Goal: Task Accomplishment & Management: Use online tool/utility

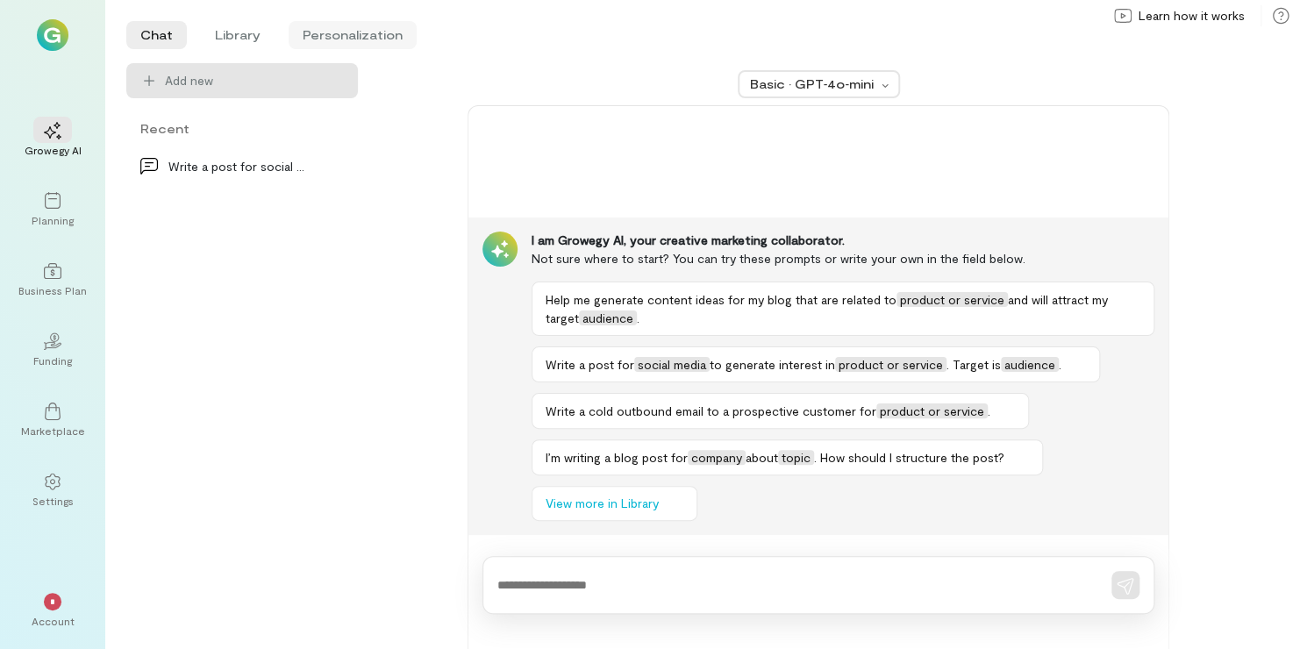
click at [355, 42] on li "Personalization" at bounding box center [353, 35] width 128 height 28
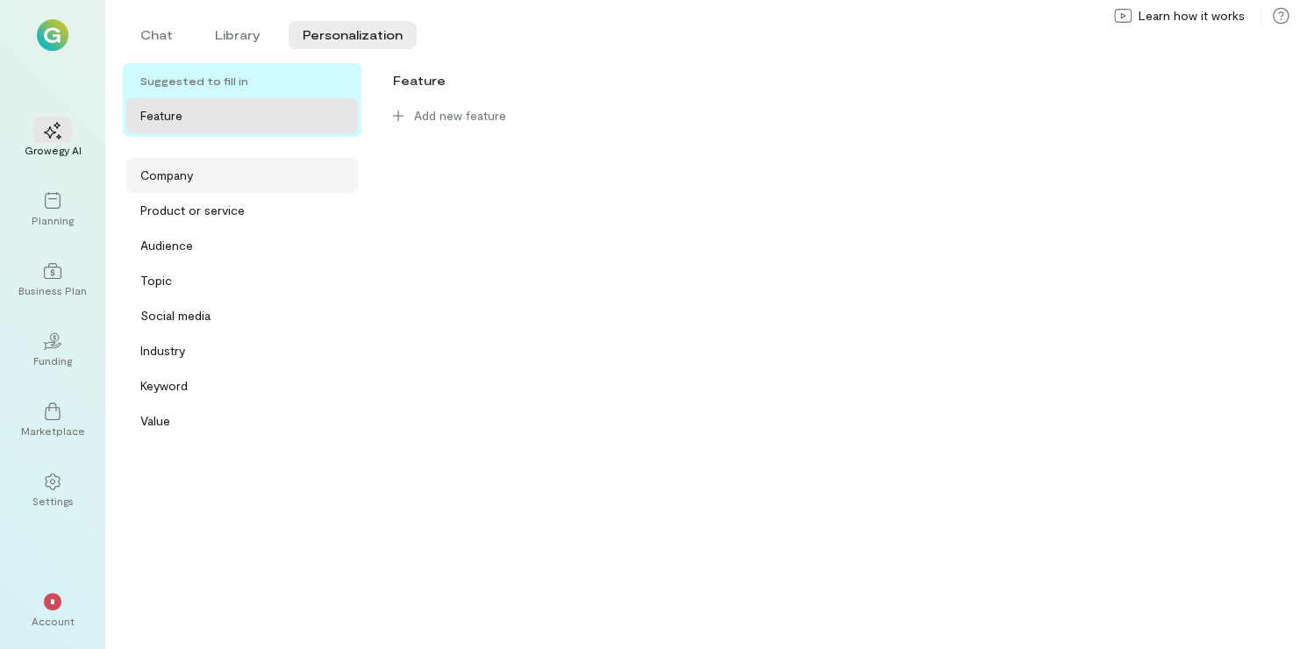
click at [154, 174] on div "Company" at bounding box center [166, 176] width 53 height 18
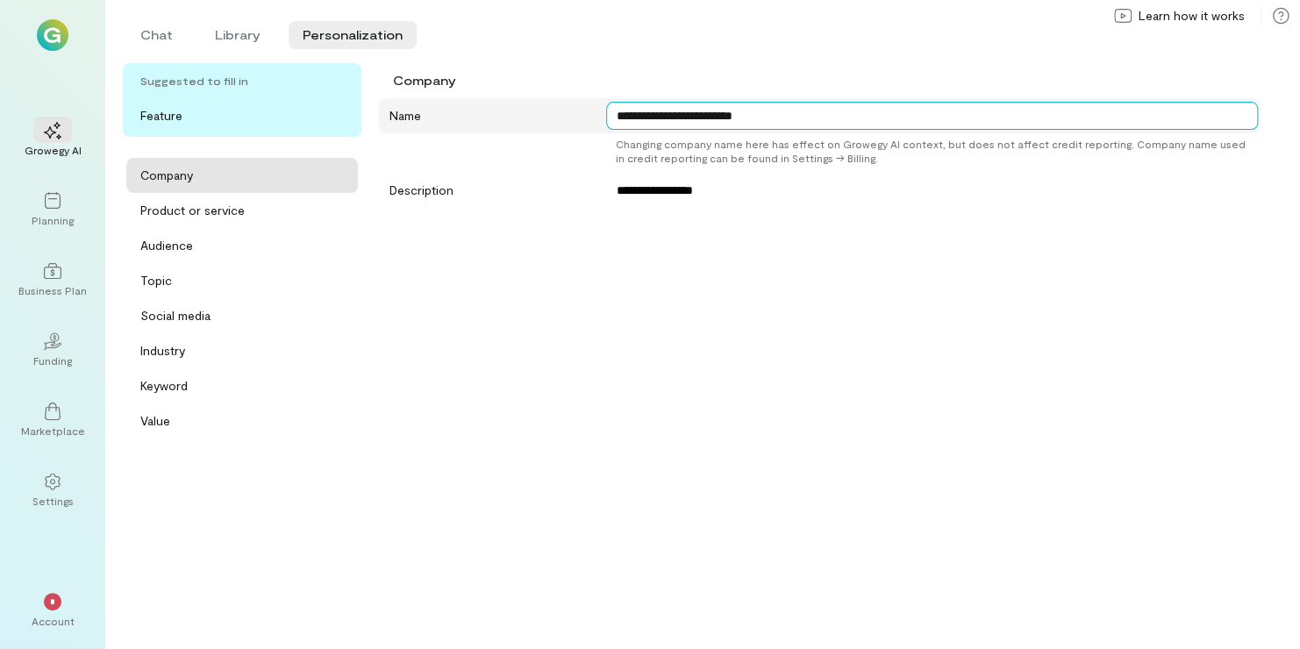
click at [798, 122] on textarea "**********" at bounding box center [932, 116] width 652 height 28
type textarea "*"
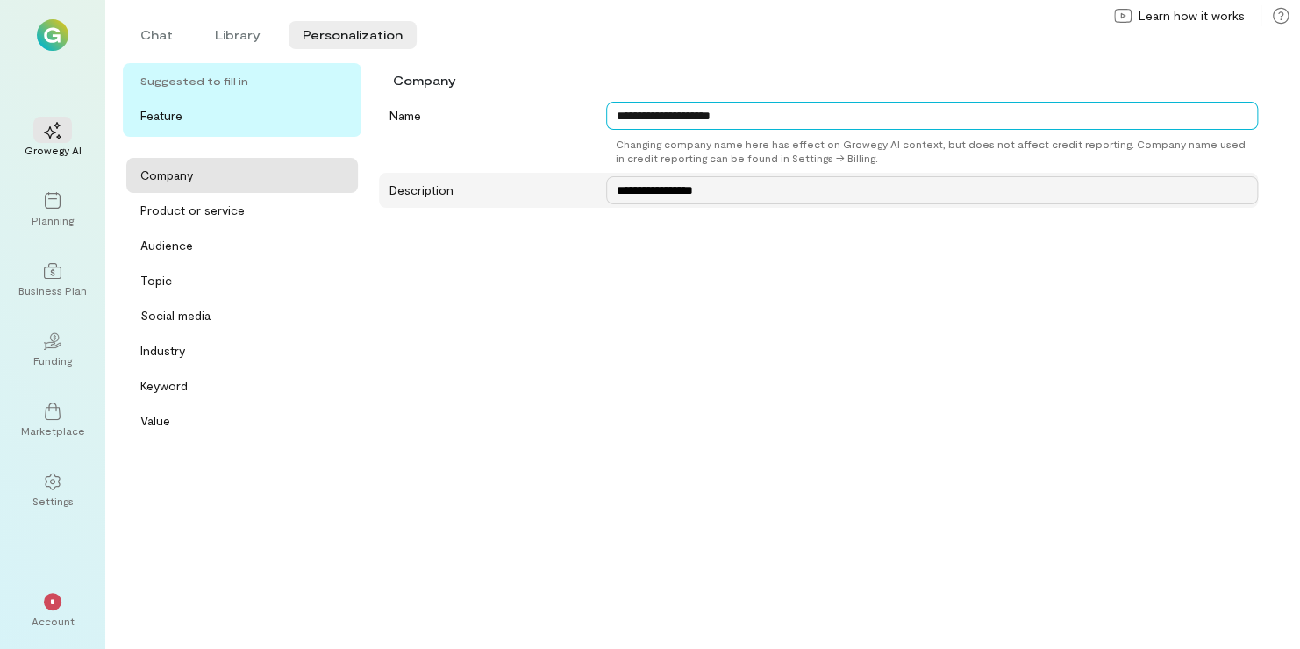
type textarea "**********"
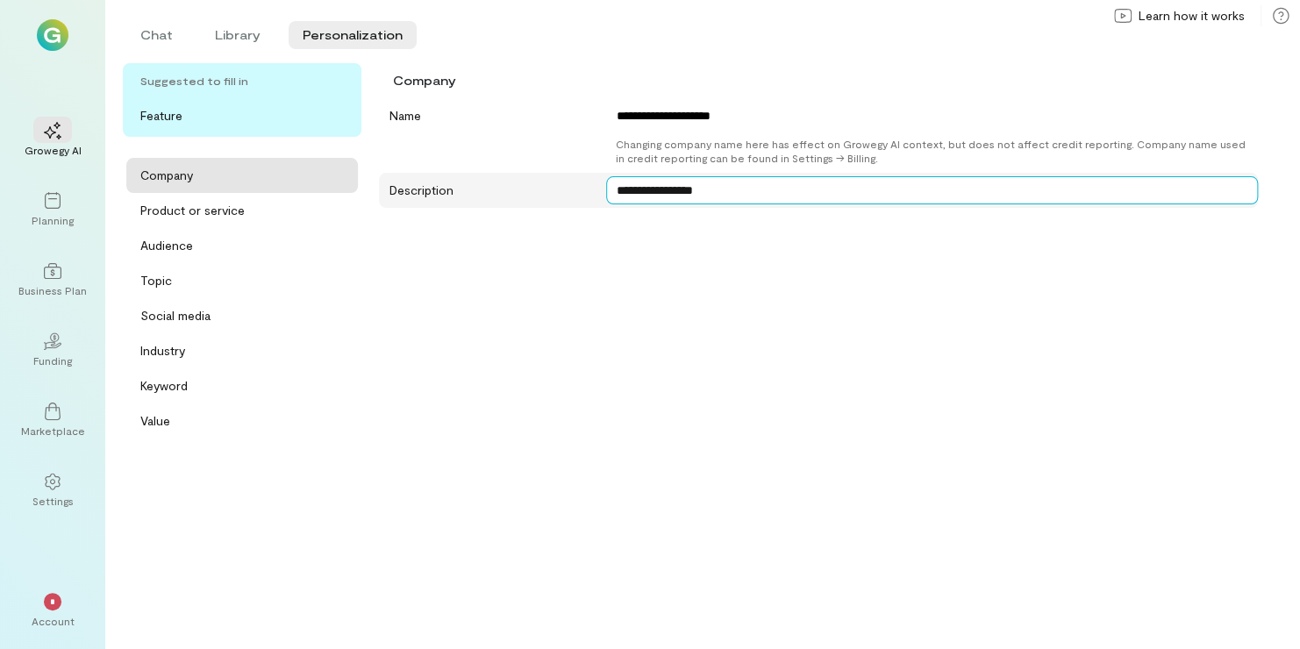
click at [705, 188] on textarea "**********" at bounding box center [932, 190] width 652 height 28
click at [730, 193] on textarea "**********" at bounding box center [932, 190] width 652 height 28
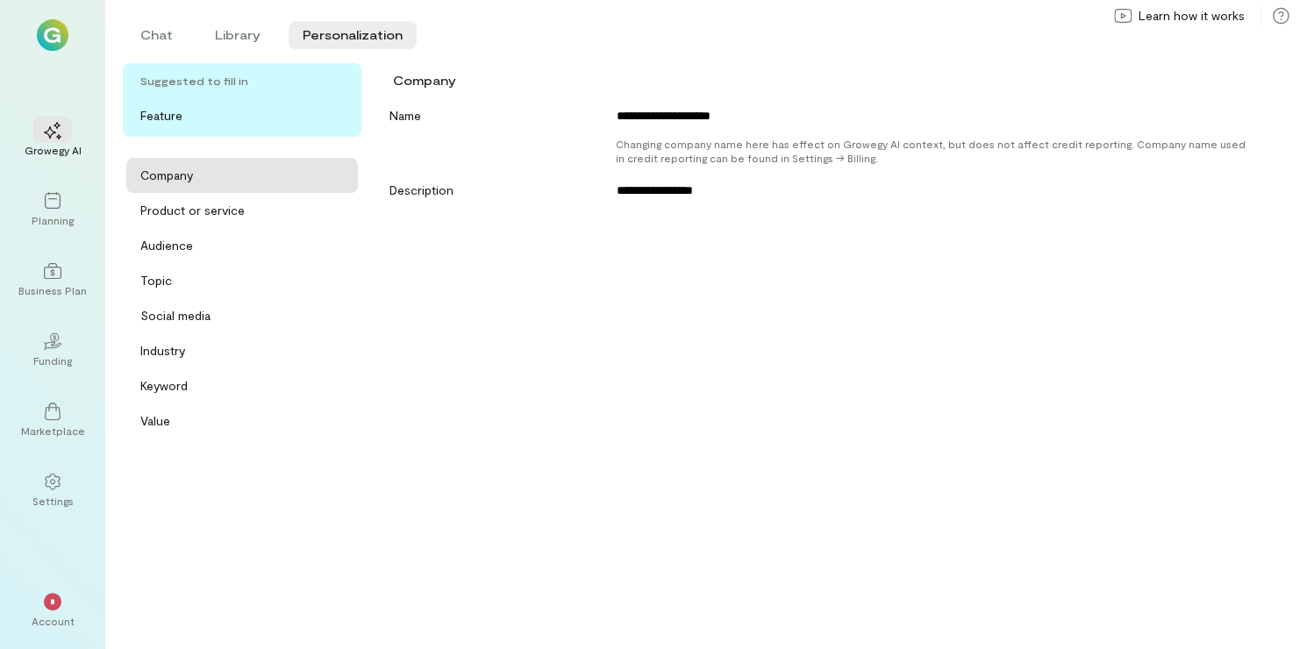
click at [732, 223] on div "**********" at bounding box center [818, 366] width 879 height 537
click at [273, 209] on div "Product or service" at bounding box center [247, 211] width 214 height 18
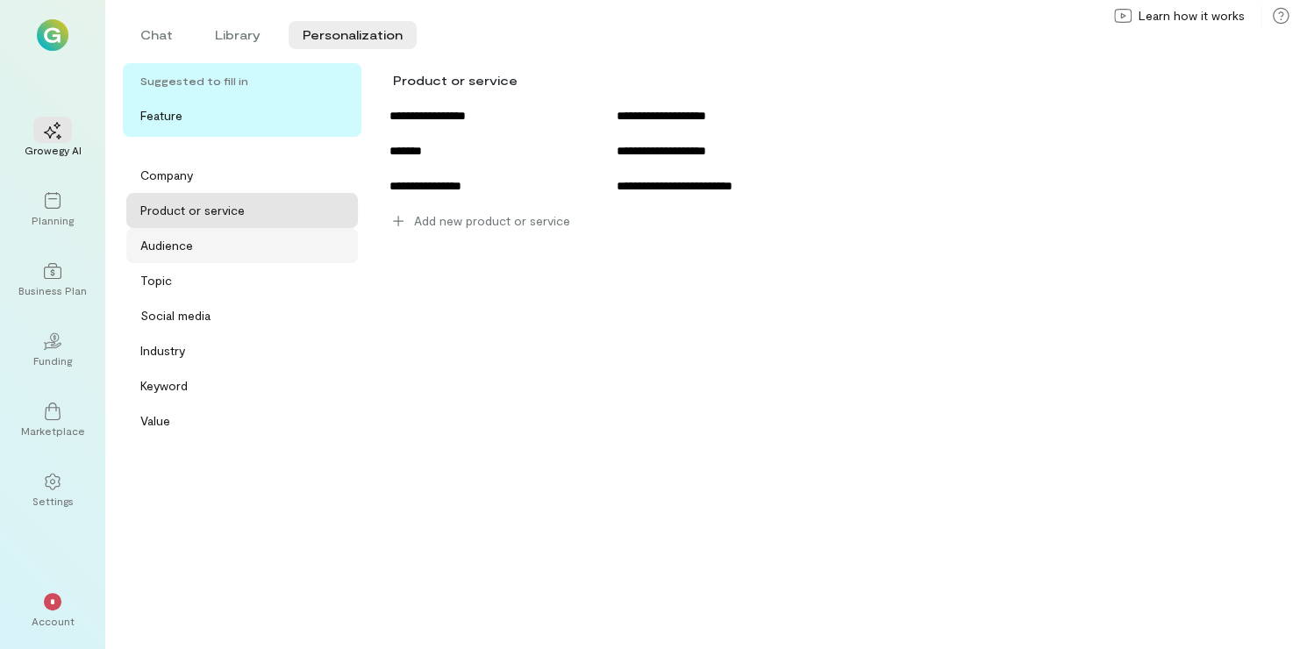
click at [352, 237] on div "Audience" at bounding box center [247, 246] width 214 height 18
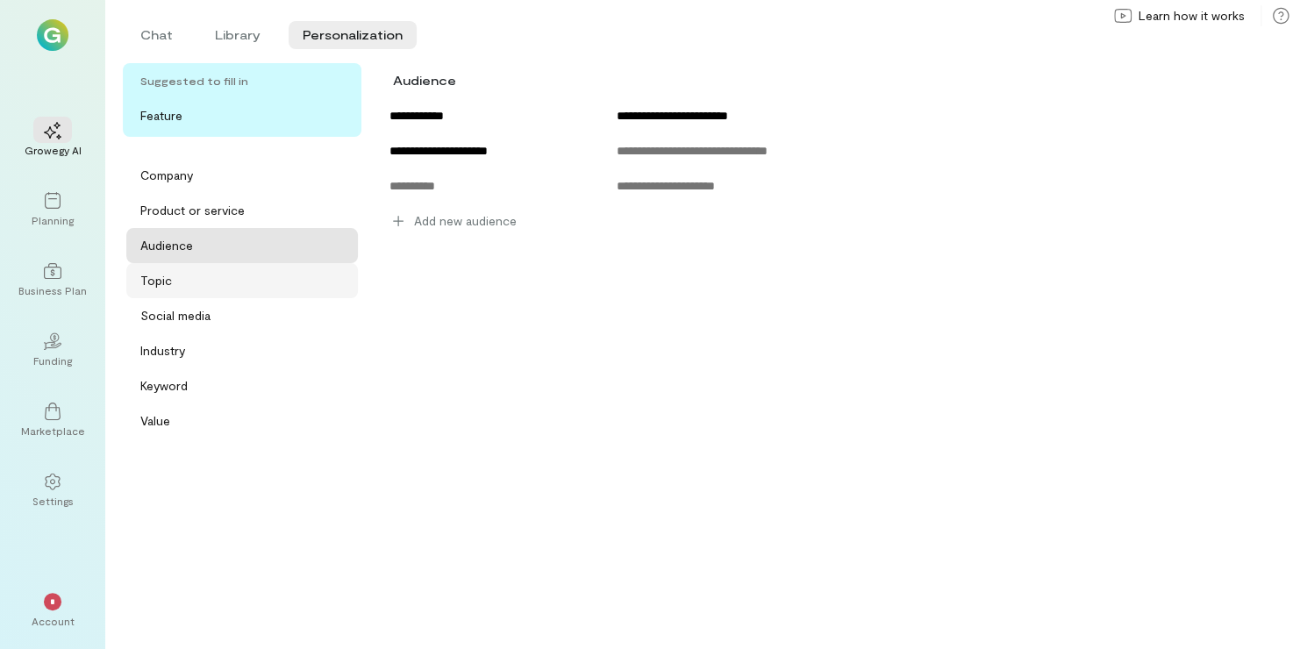
click at [334, 282] on div "Topic" at bounding box center [247, 281] width 214 height 18
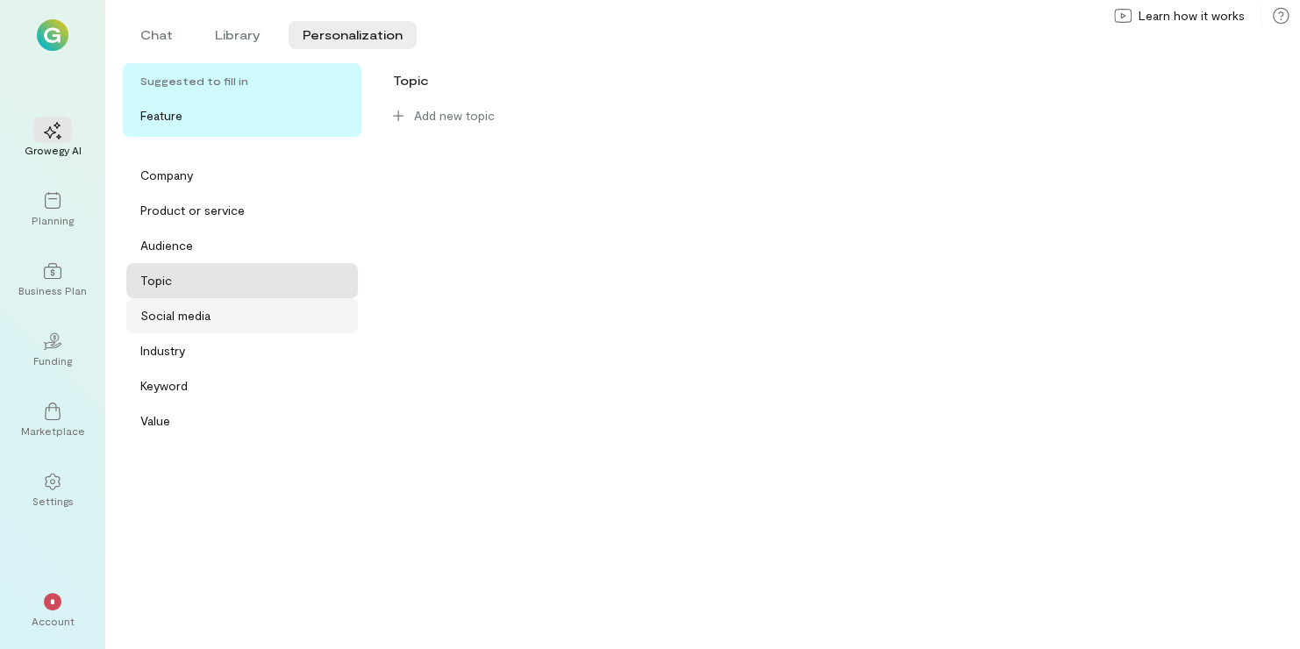
click at [261, 312] on div "Social media" at bounding box center [247, 316] width 214 height 18
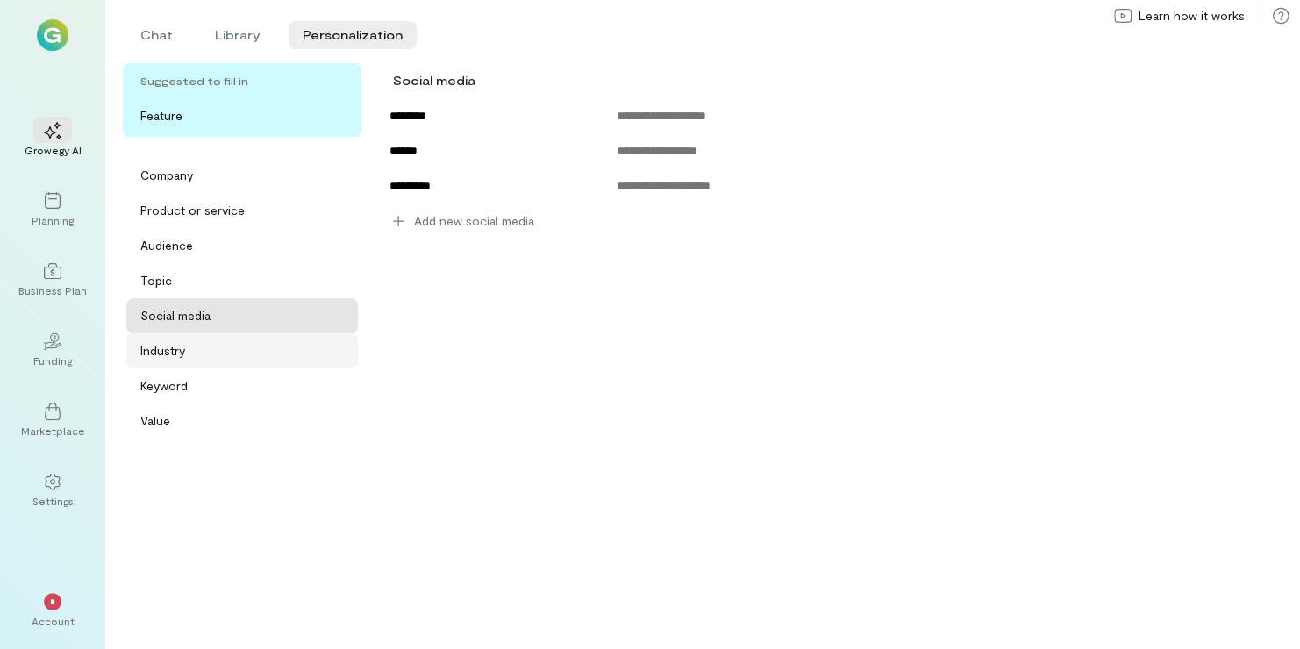
click at [258, 338] on div "Industry" at bounding box center [242, 350] width 232 height 35
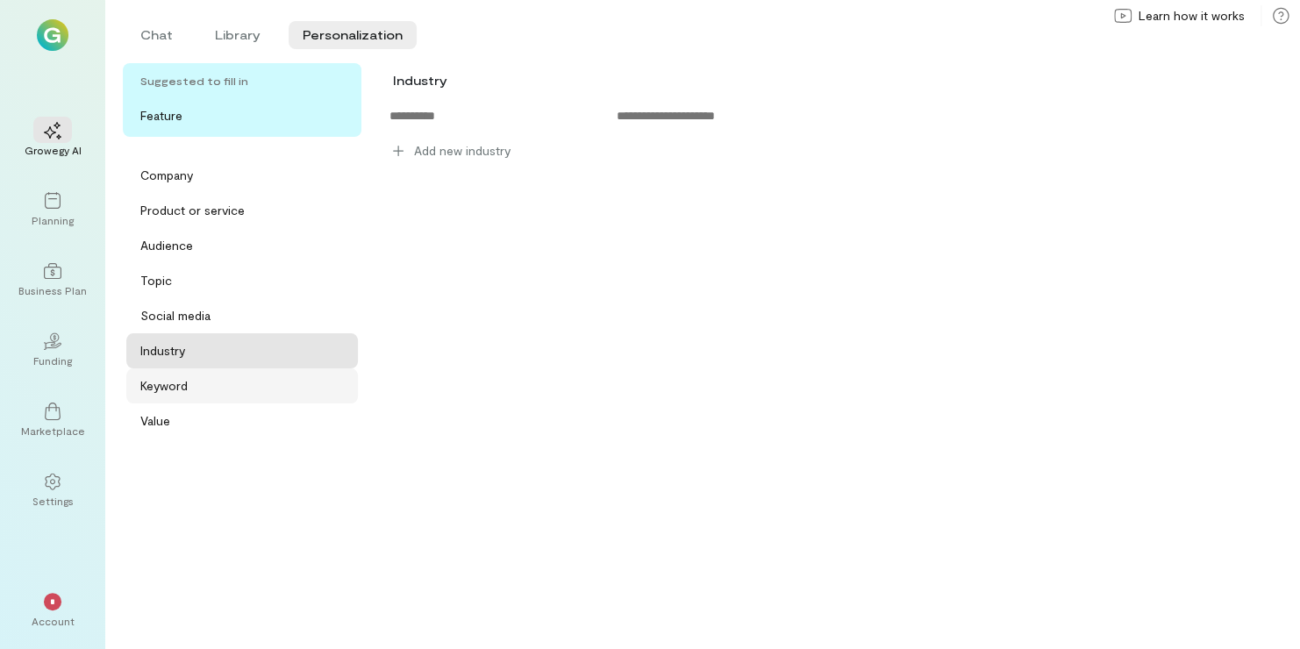
click at [220, 382] on div "Keyword" at bounding box center [247, 386] width 214 height 18
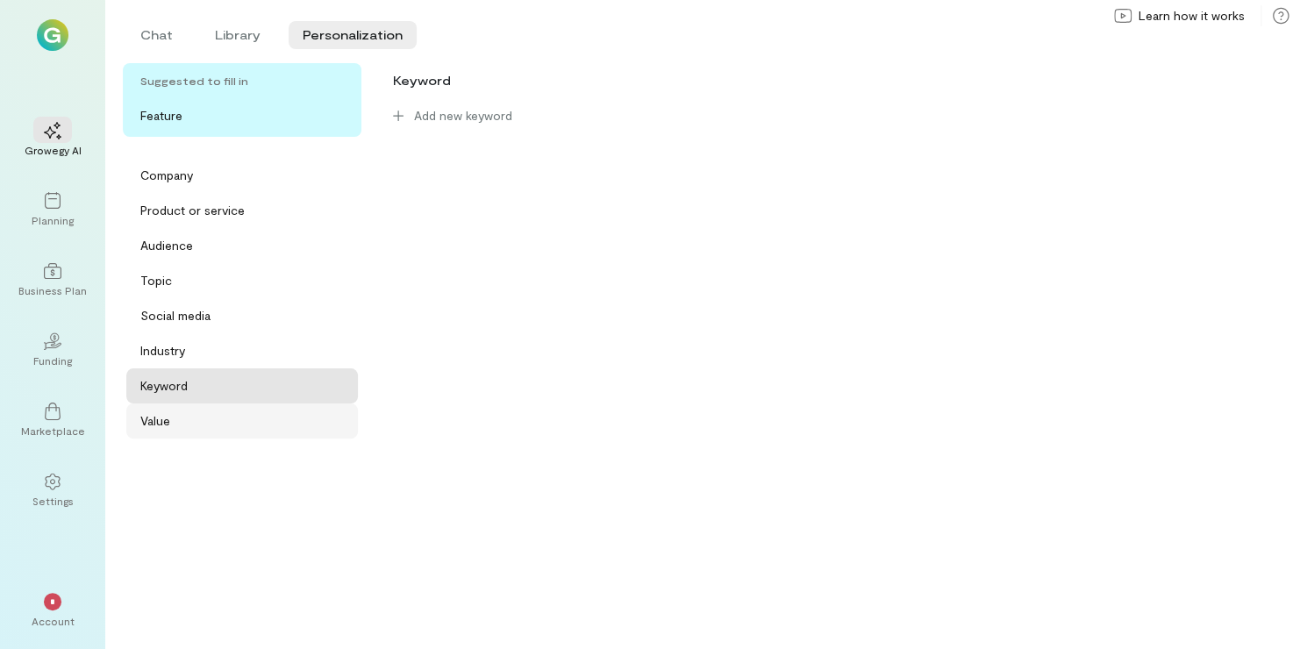
click at [218, 414] on div "Value" at bounding box center [247, 421] width 214 height 18
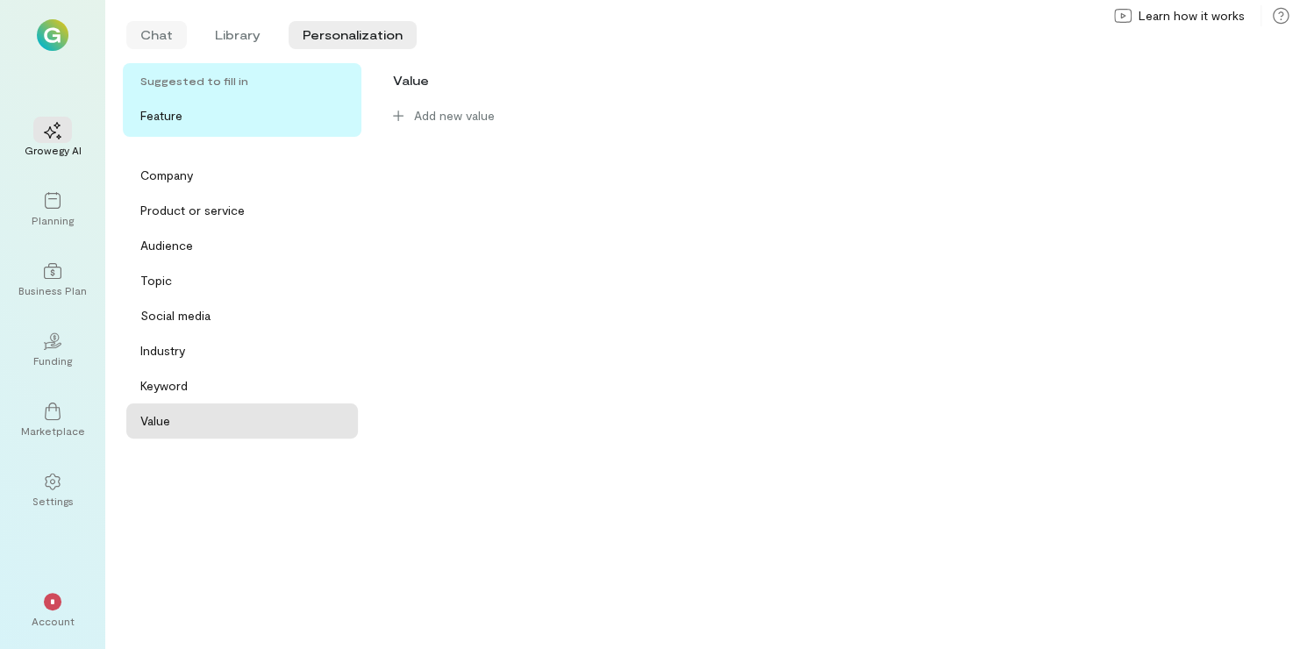
click at [156, 41] on li "Chat" at bounding box center [156, 35] width 61 height 28
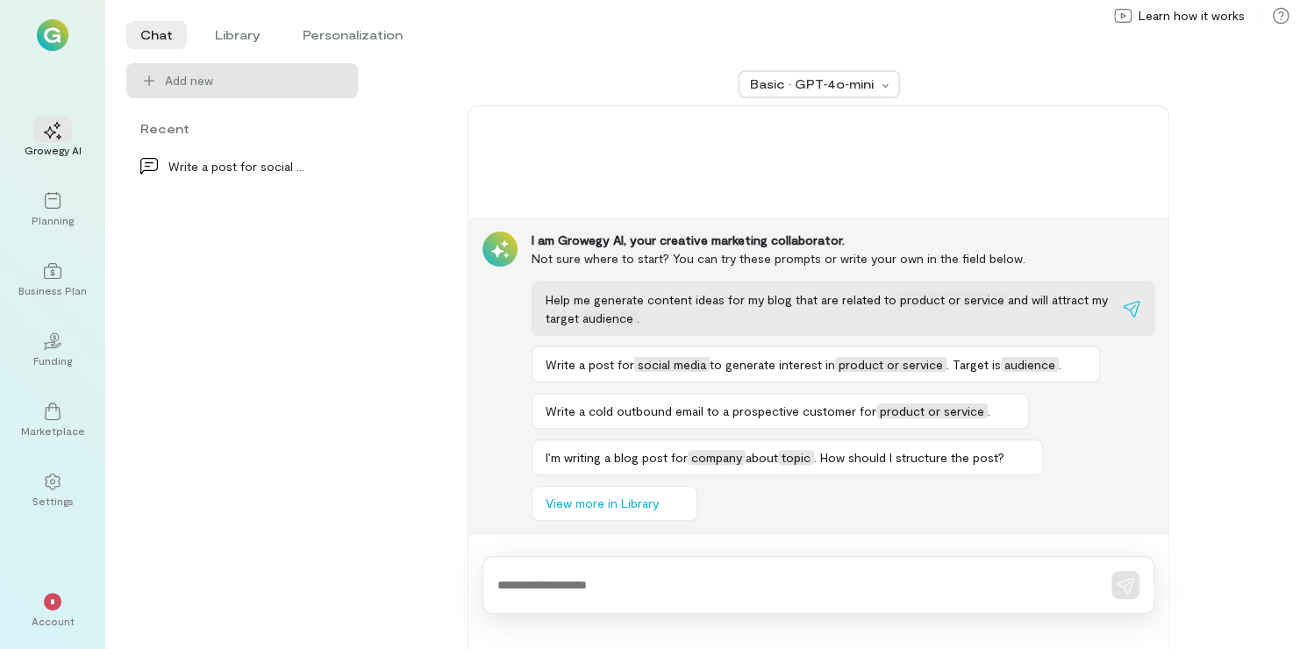
click at [811, 317] on div "Help me generate content ideas for my blog that are related to product or servi…" at bounding box center [831, 308] width 570 height 37
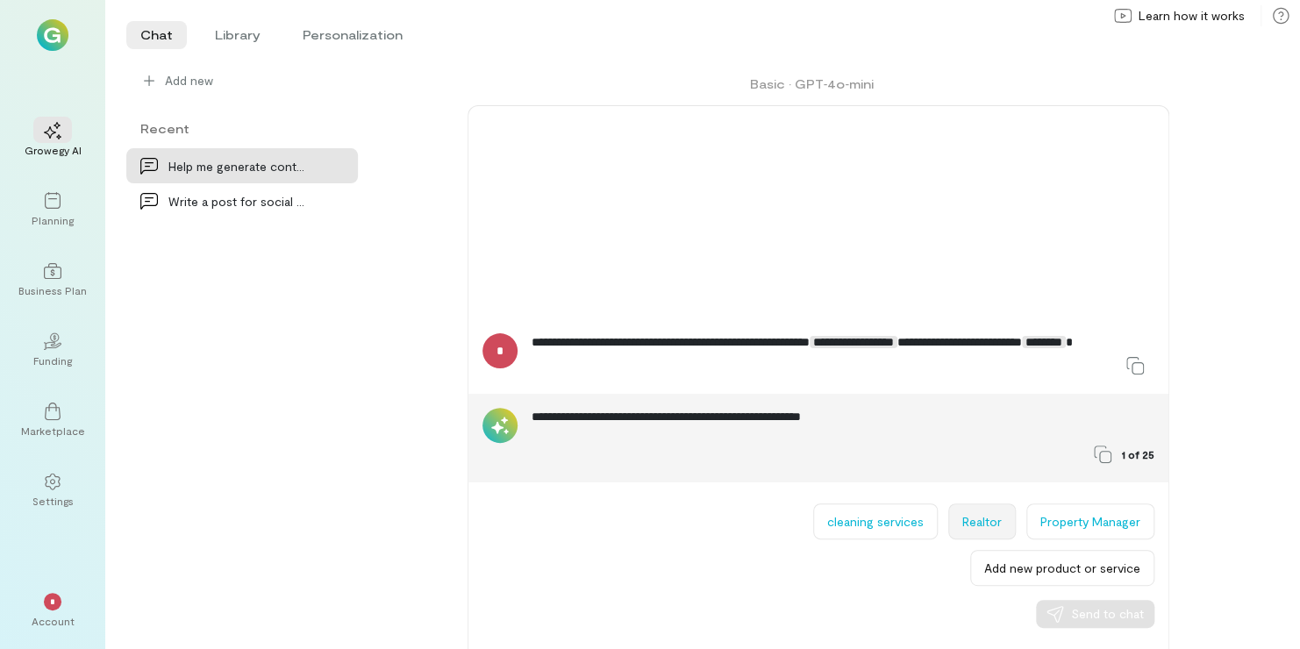
click at [1004, 509] on button "Realtor" at bounding box center [982, 522] width 68 height 36
click at [1077, 608] on span "Send to chat" at bounding box center [1107, 614] width 73 height 18
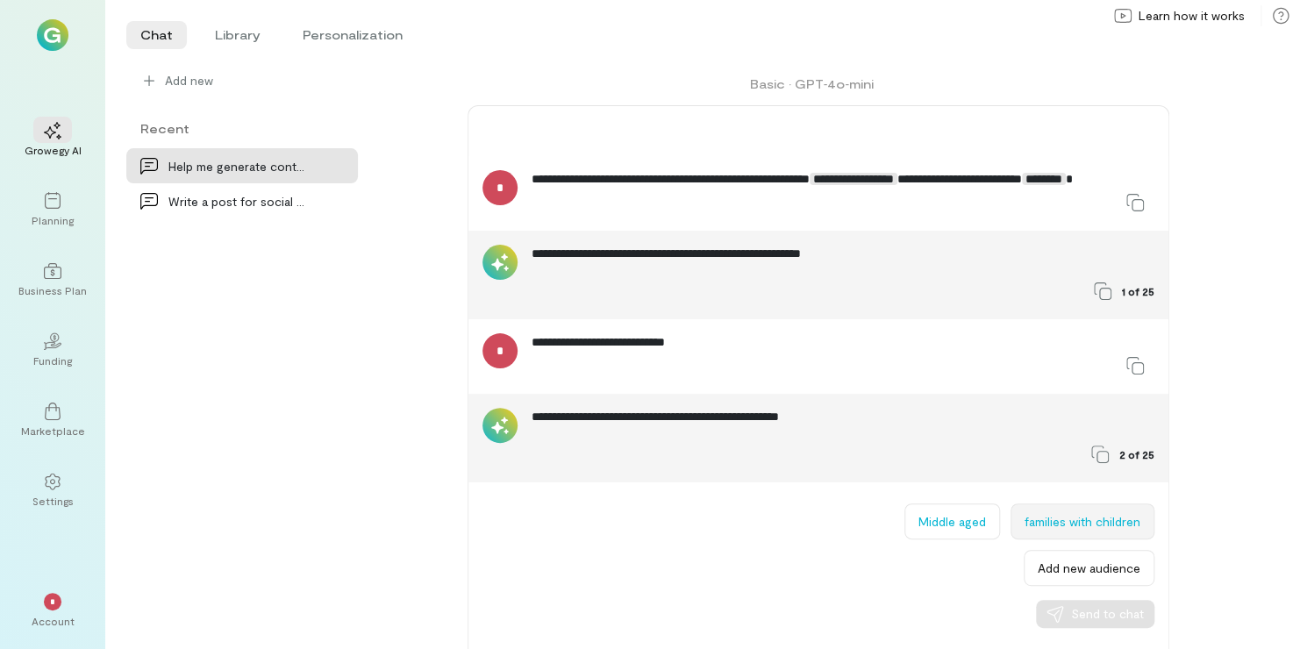
click at [1047, 513] on button "families with children" at bounding box center [1083, 522] width 144 height 36
click at [1077, 616] on span "Send to chat" at bounding box center [1107, 614] width 73 height 18
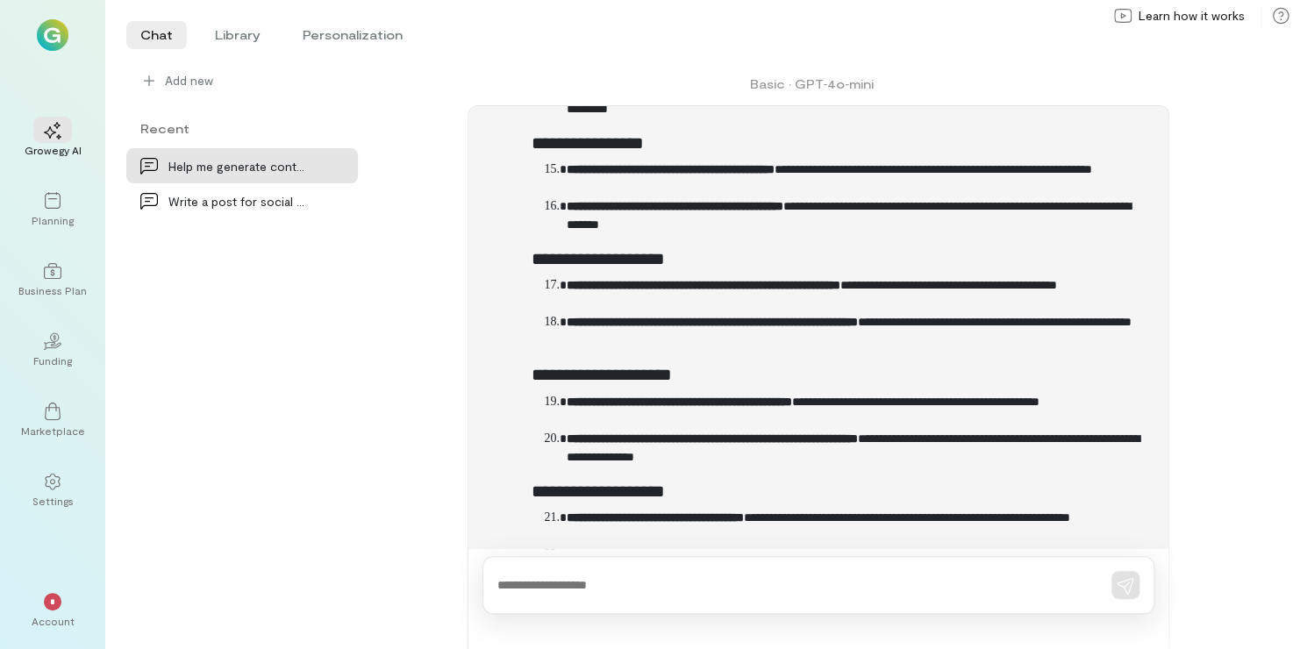
scroll to position [1500, 0]
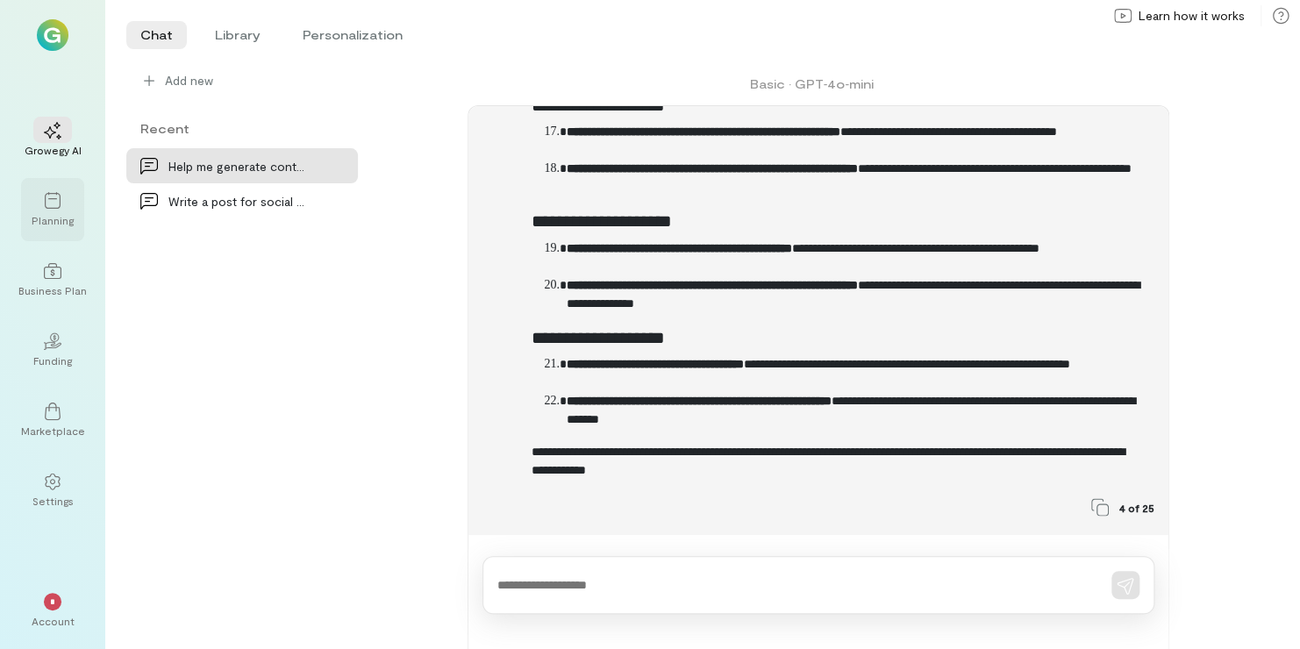
click at [35, 214] on div "Planning" at bounding box center [53, 220] width 42 height 14
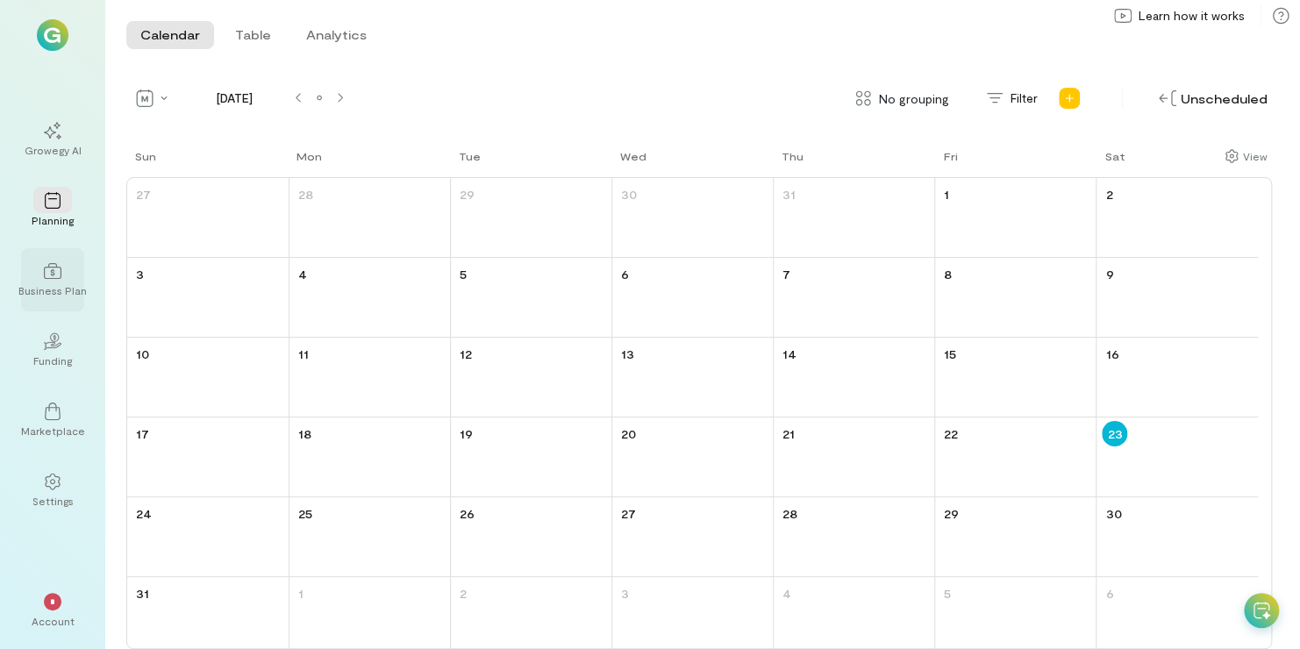
click at [69, 280] on div at bounding box center [52, 270] width 39 height 26
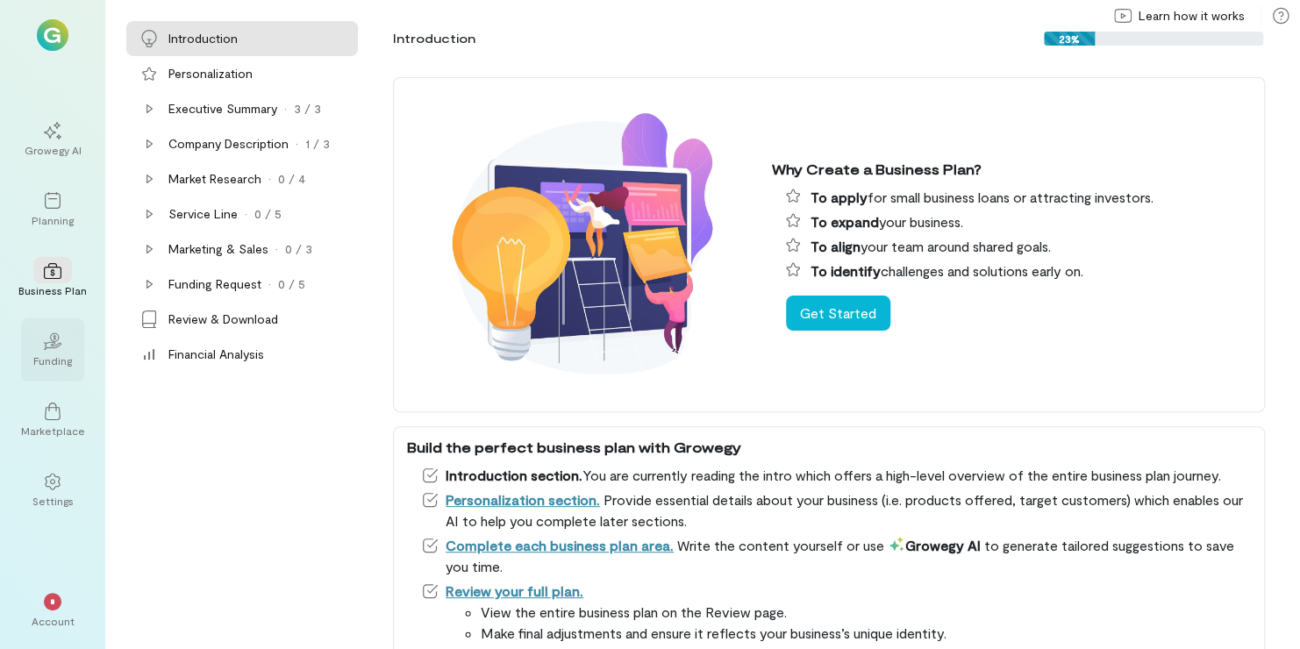
click at [52, 372] on div "02 Funding" at bounding box center [52, 349] width 63 height 63
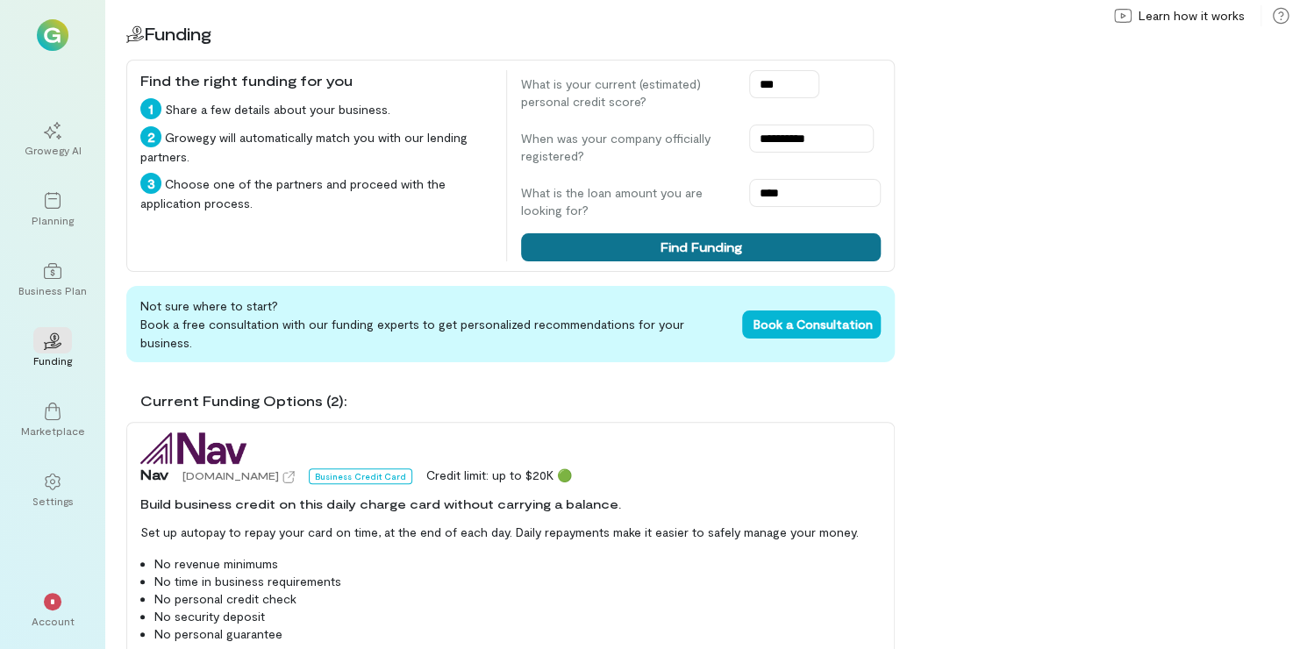
click at [639, 242] on button "Find Funding" at bounding box center [701, 247] width 360 height 28
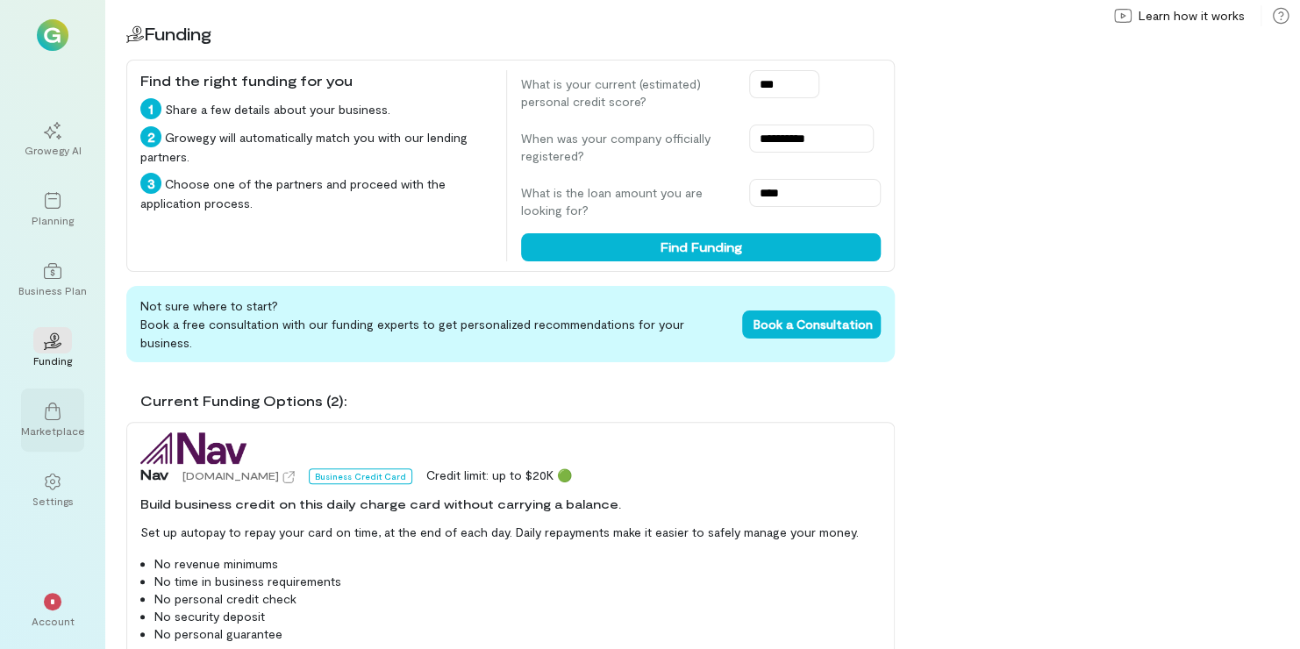
click at [71, 430] on div "Marketplace" at bounding box center [53, 431] width 64 height 14
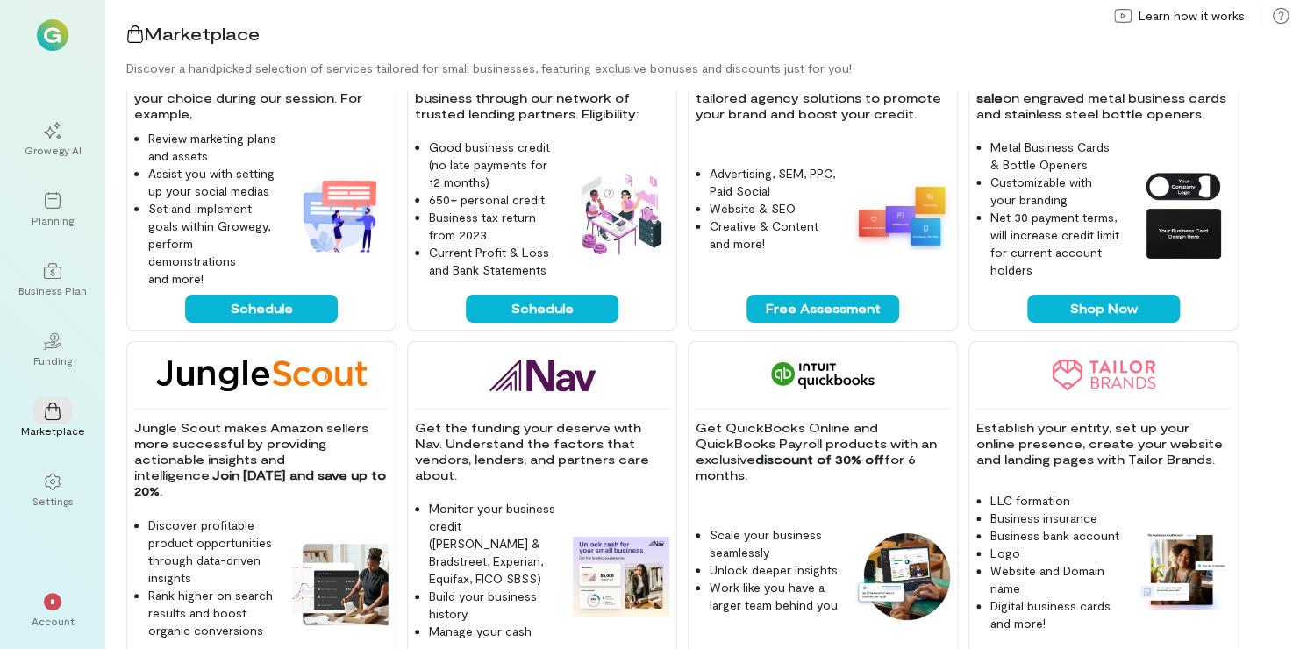
scroll to position [474, 0]
